Goal: Task Accomplishment & Management: Use online tool/utility

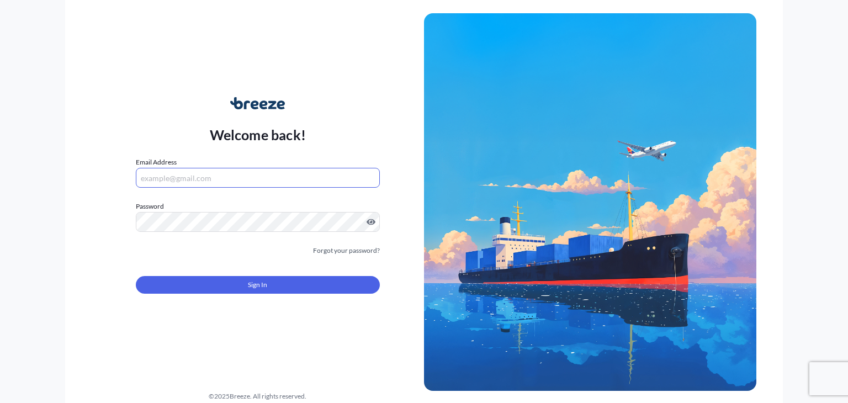
click at [252, 182] on input "Email Address" at bounding box center [258, 178] width 244 height 20
click at [246, 177] on input "Email Address" at bounding box center [258, 178] width 244 height 20
type input "[PERSON_NAME][EMAIL_ADDRESS][PERSON_NAME][DOMAIN_NAME]"
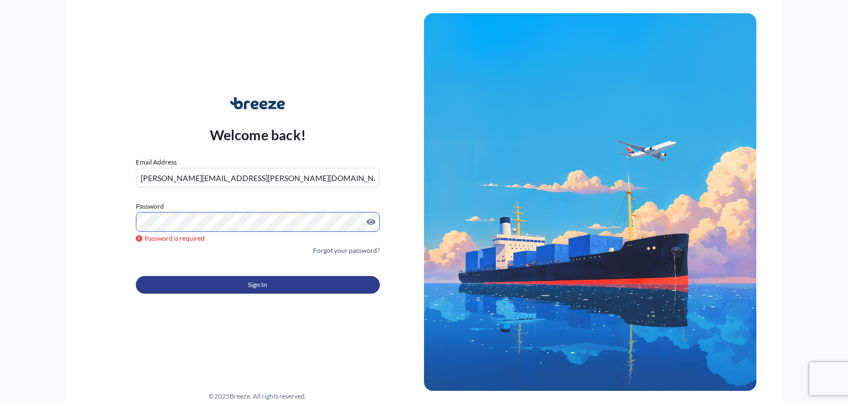
click at [256, 291] on button "Sign In" at bounding box center [258, 285] width 244 height 18
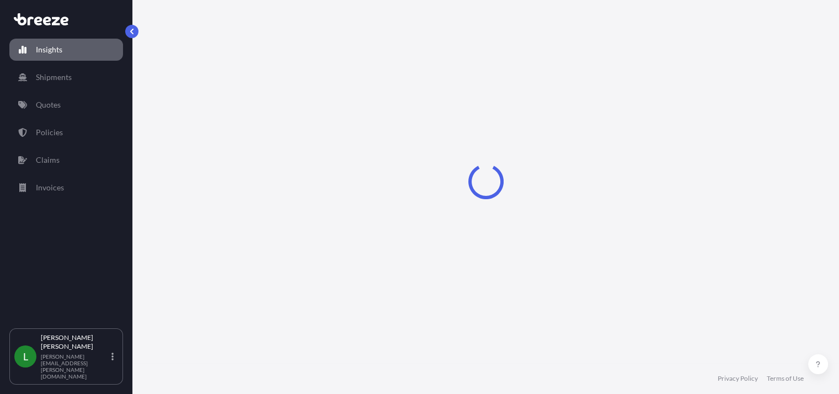
select select "2025"
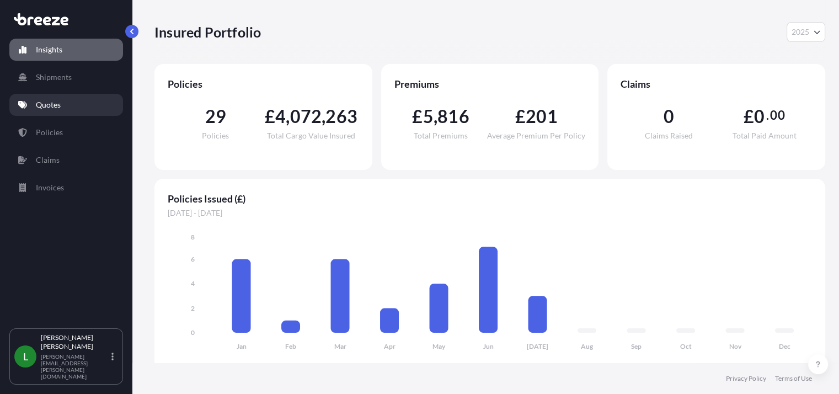
click at [37, 105] on p "Quotes" at bounding box center [48, 104] width 25 height 11
